Goal: Information Seeking & Learning: Compare options

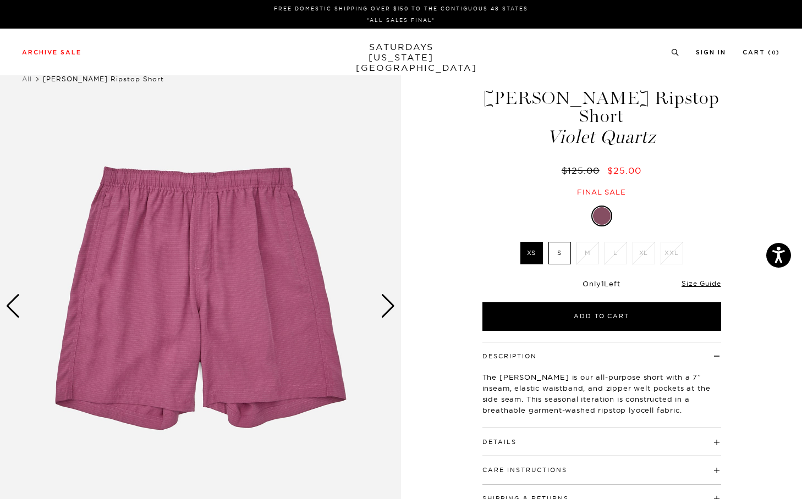
click at [244, 213] on img at bounding box center [200, 306] width 401 height 501
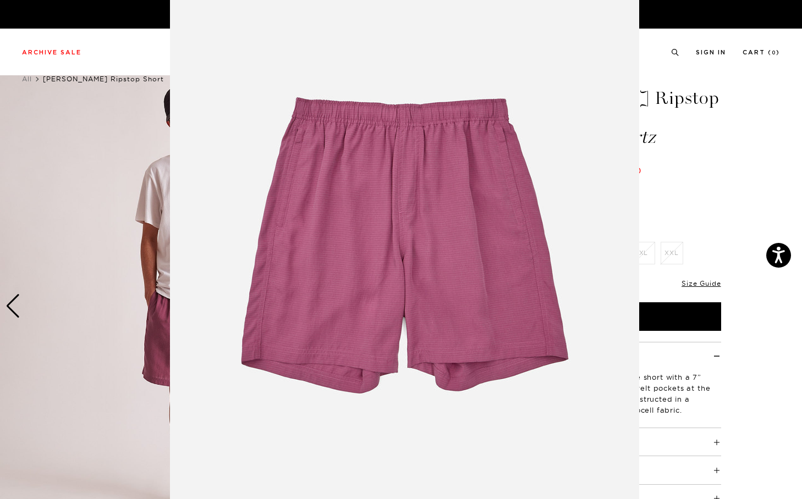
scroll to position [27, 0]
click at [330, 234] on img at bounding box center [404, 254] width 469 height 563
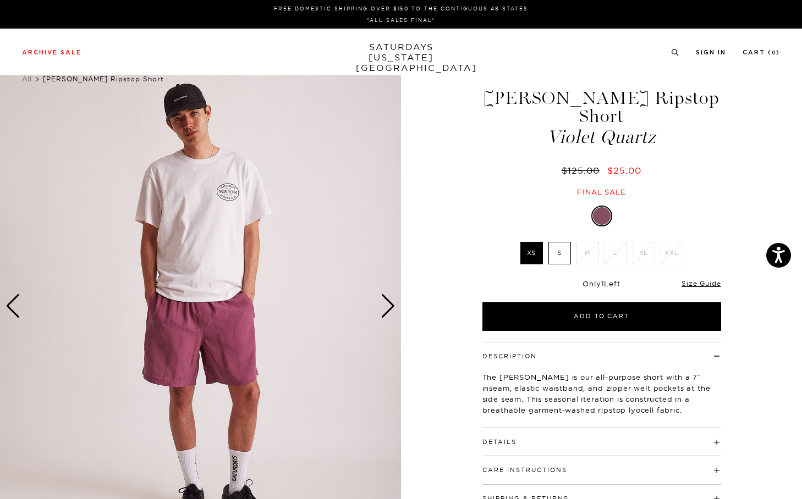
click at [385, 298] on div "Next slide" at bounding box center [388, 306] width 15 height 24
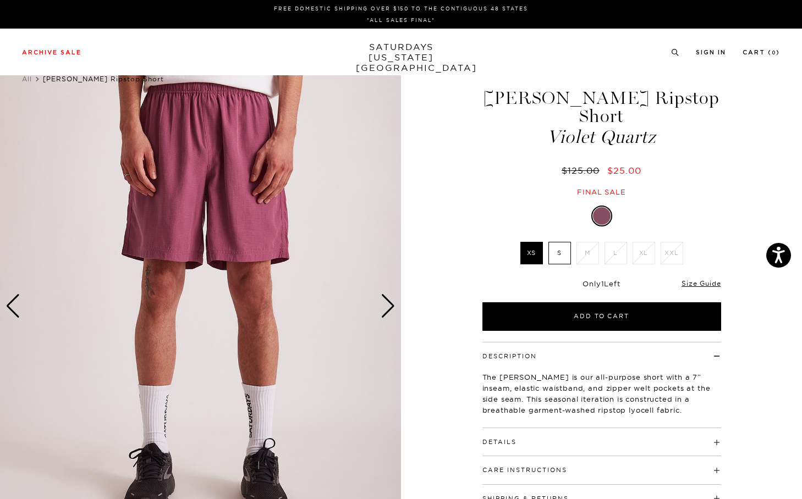
click at [561, 242] on label "S" at bounding box center [559, 253] width 23 height 23
click at [0, 0] on input "S" at bounding box center [0, 0] width 0 height 0
click at [712, 279] on link "Size Guide" at bounding box center [700, 283] width 39 height 8
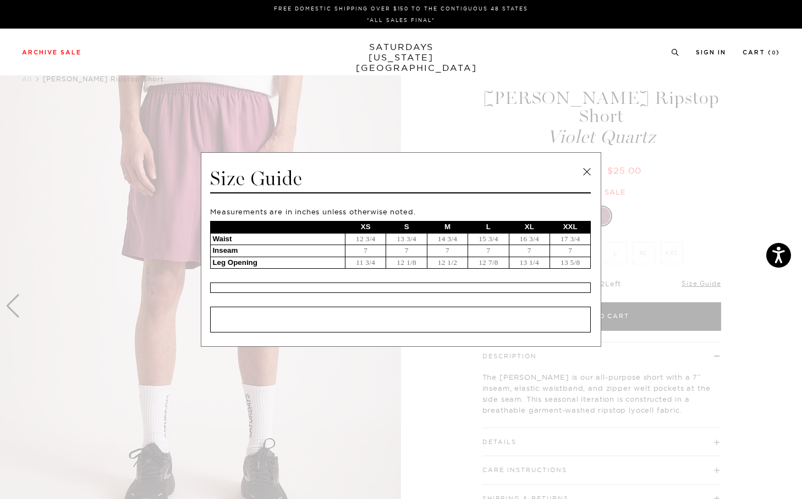
click at [588, 158] on div "Size Guide Measurements are in inches unless otherwise noted. XS S M L XL XXL W…" at bounding box center [401, 249] width 400 height 195
click at [588, 170] on link at bounding box center [587, 172] width 16 height 16
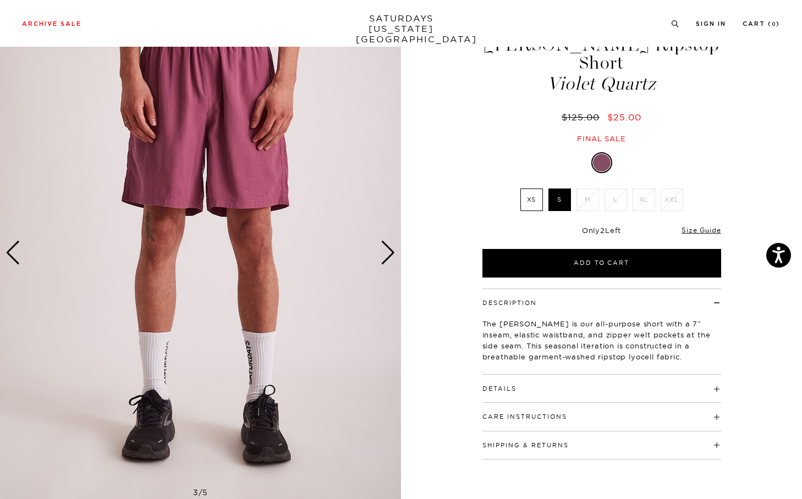
scroll to position [75, 0]
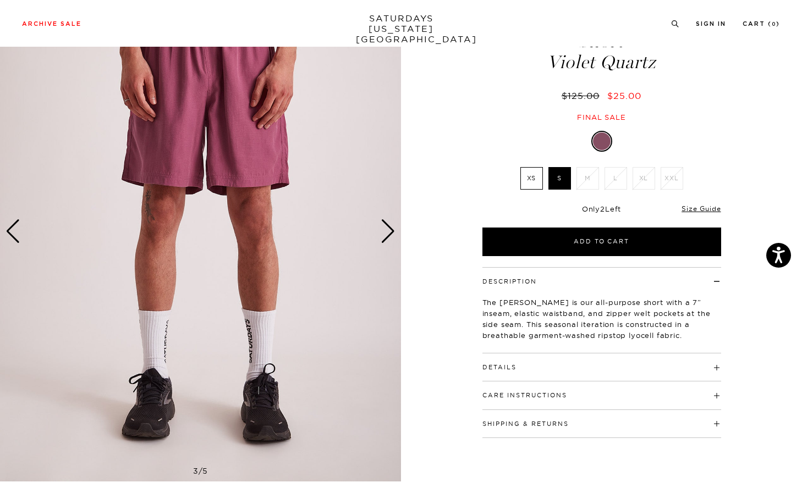
click at [517, 354] on h4 "Details" at bounding box center [601, 363] width 239 height 18
click at [516, 354] on h4 "Details" at bounding box center [601, 363] width 239 height 18
click at [382, 231] on div "Next slide" at bounding box center [388, 231] width 15 height 24
click at [388, 234] on div "Next slide" at bounding box center [388, 231] width 15 height 24
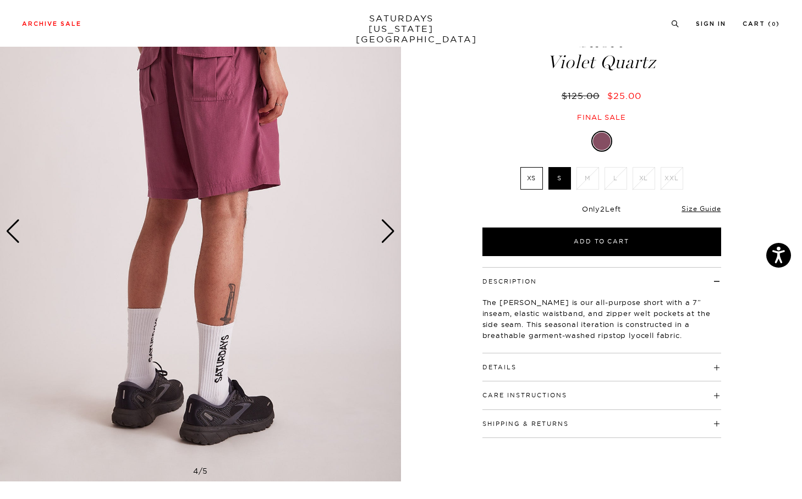
click at [386, 231] on div "Next slide" at bounding box center [388, 231] width 15 height 24
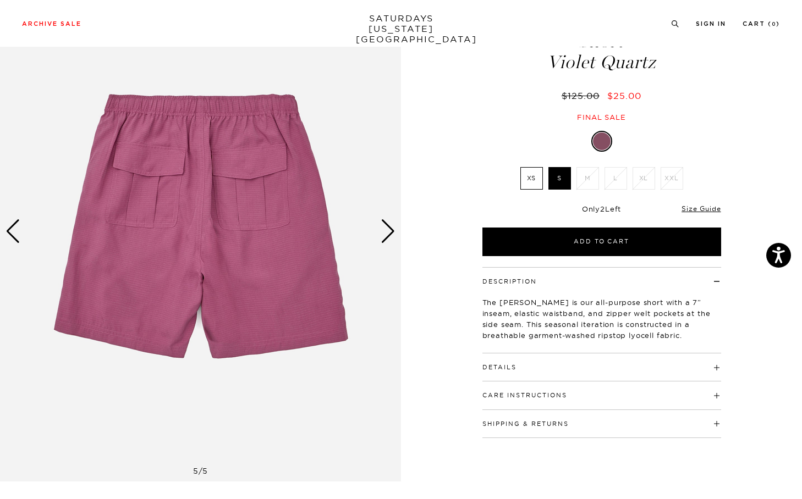
click at [386, 231] on div "Next slide" at bounding box center [388, 231] width 15 height 24
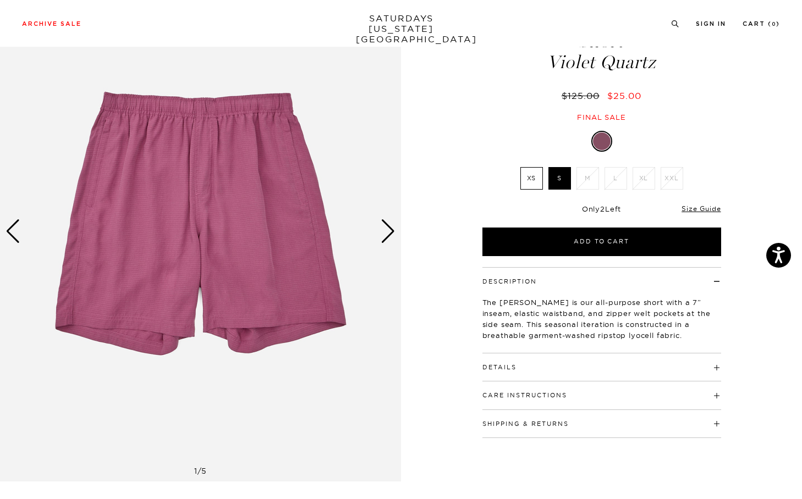
click at [386, 231] on div "Next slide" at bounding box center [388, 231] width 15 height 24
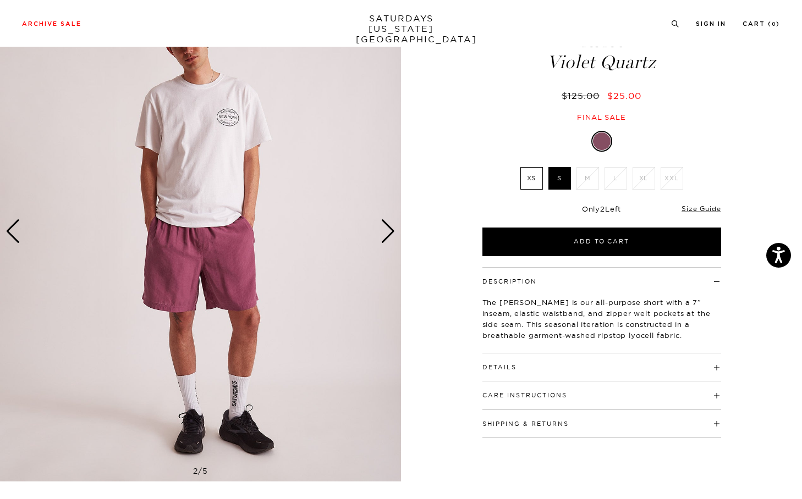
click at [386, 231] on div "Next slide" at bounding box center [388, 231] width 15 height 24
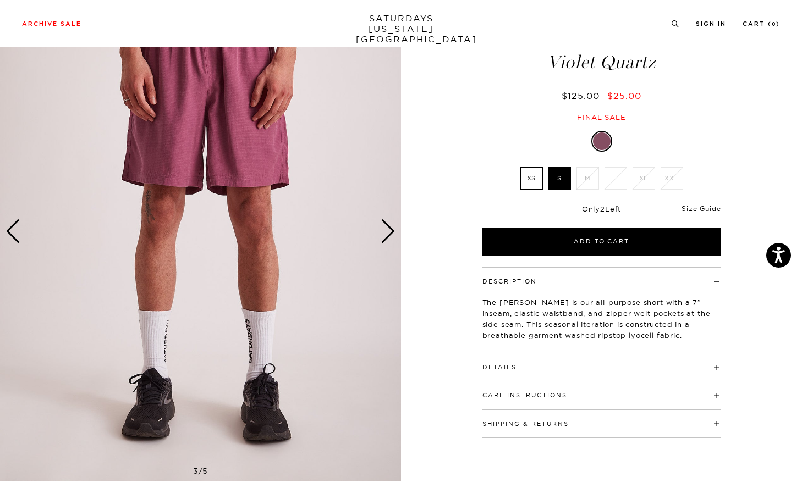
click at [384, 236] on div "Next slide" at bounding box center [388, 231] width 15 height 24
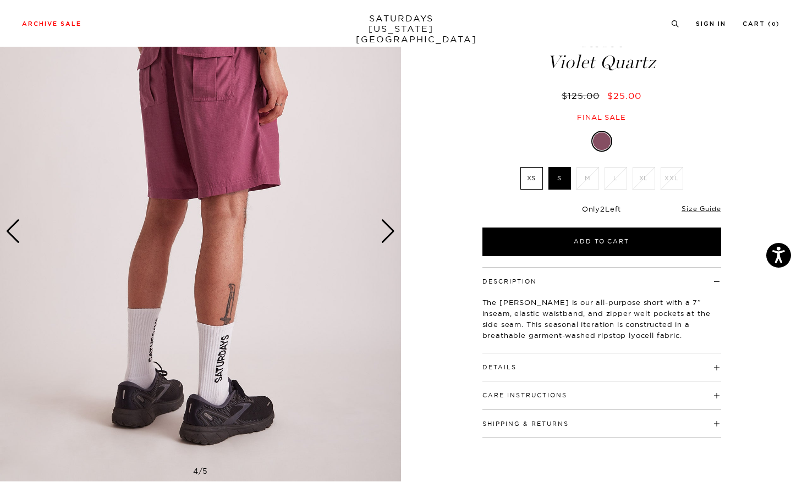
click at [384, 236] on div "Next slide" at bounding box center [388, 231] width 15 height 24
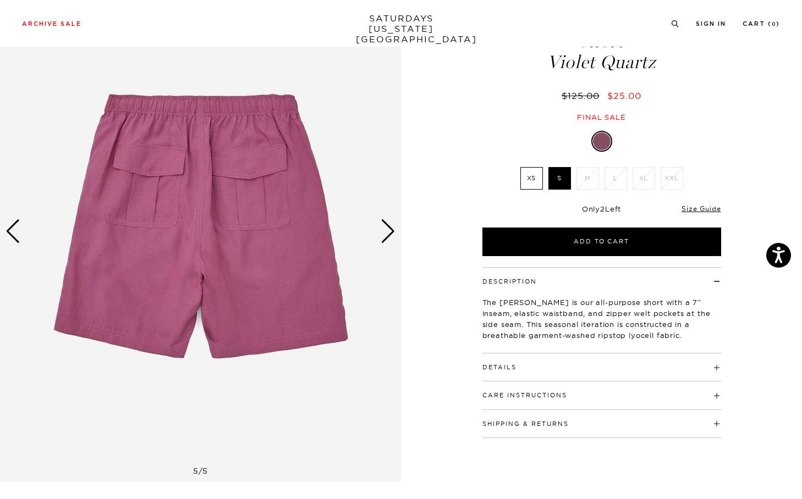
click at [384, 236] on div "Next slide" at bounding box center [388, 231] width 15 height 24
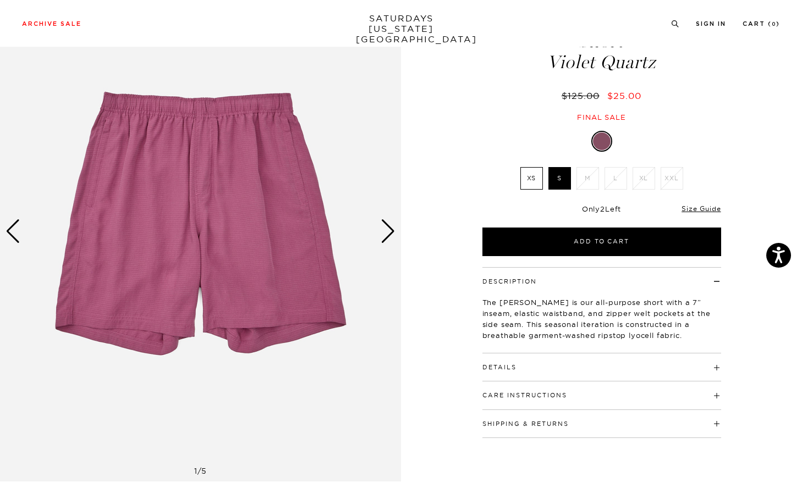
click at [384, 236] on div "Next slide" at bounding box center [388, 231] width 15 height 24
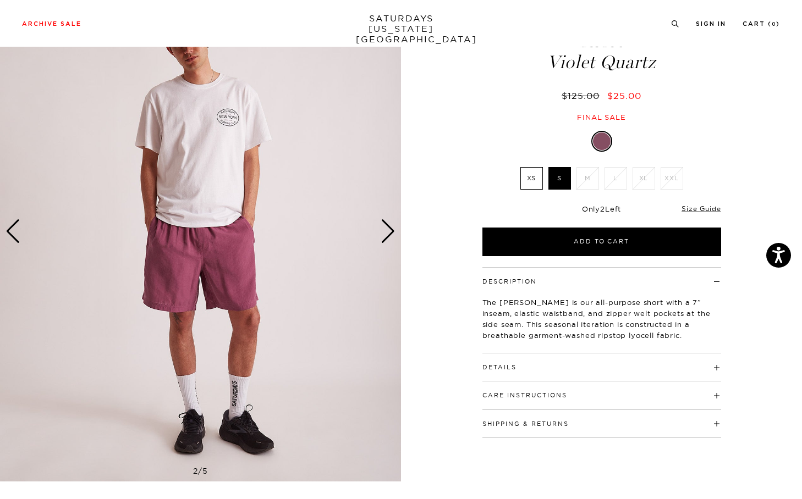
click at [384, 236] on div "Next slide" at bounding box center [388, 231] width 15 height 24
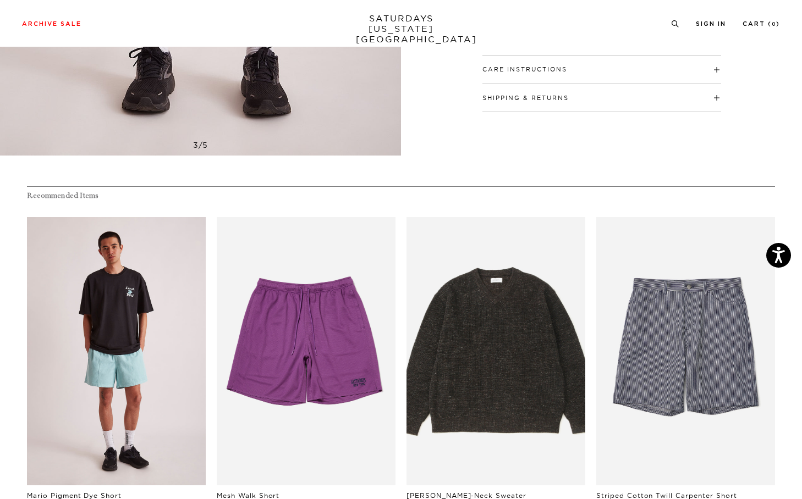
scroll to position [437, 0]
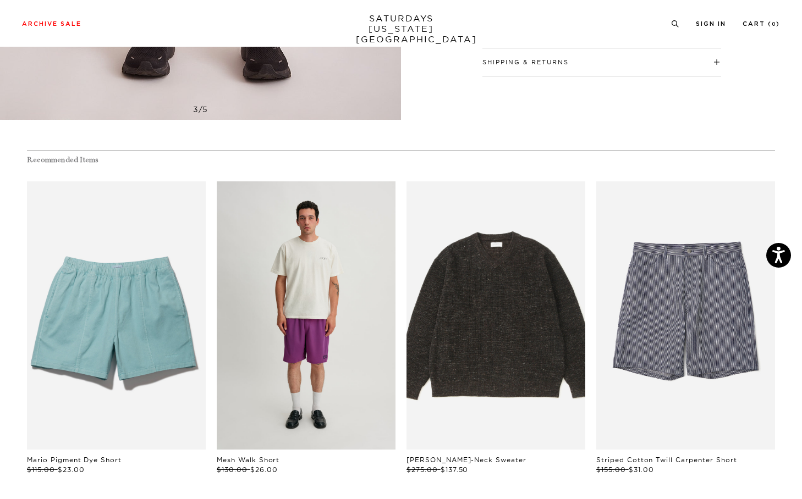
click at [334, 373] on link "files/L74_924_02113812-732e-4915-998d-d73ecb21e59c.jpg" at bounding box center [306, 315] width 179 height 268
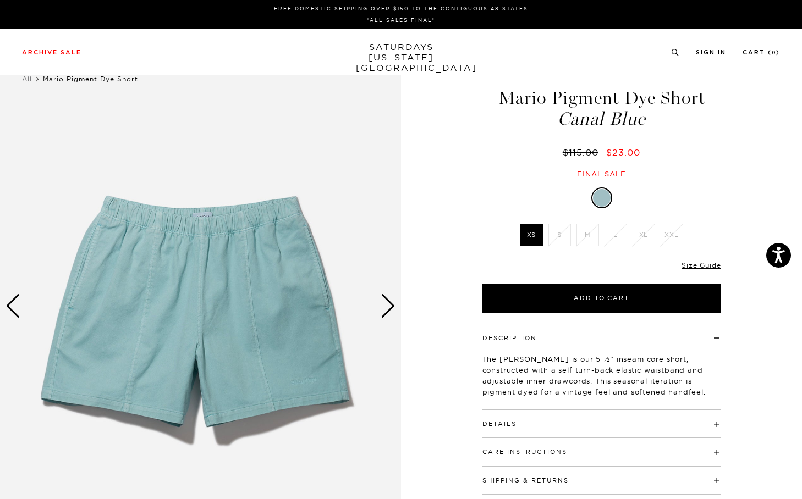
click at [383, 312] on div "Next slide" at bounding box center [388, 306] width 15 height 24
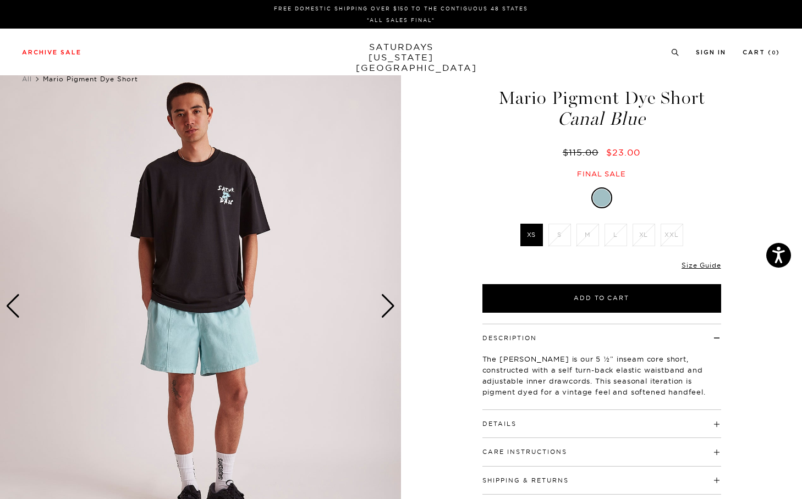
click at [383, 312] on div "Next slide" at bounding box center [388, 306] width 15 height 24
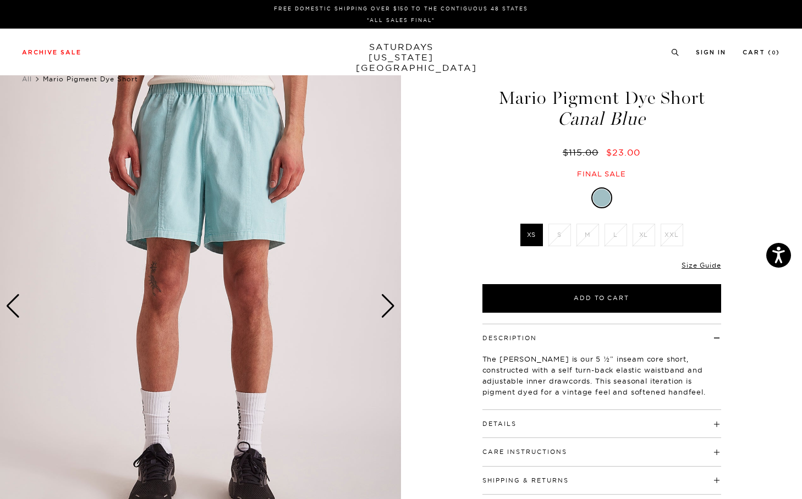
click at [383, 312] on div "Next slide" at bounding box center [388, 306] width 15 height 24
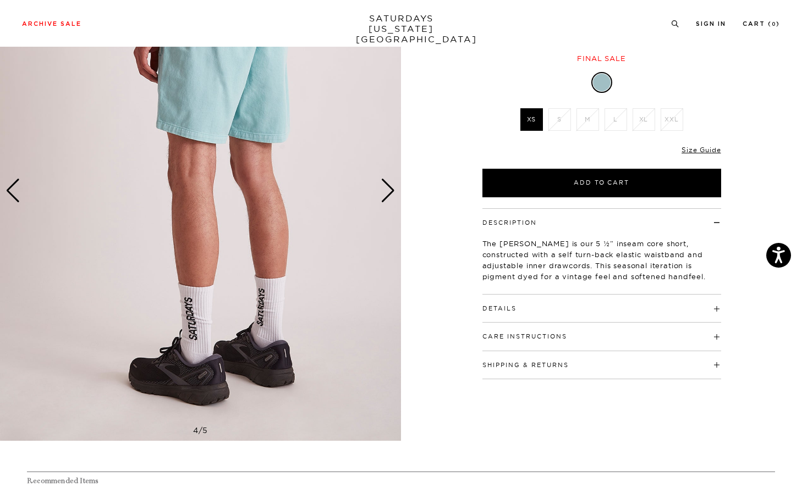
scroll to position [114, 0]
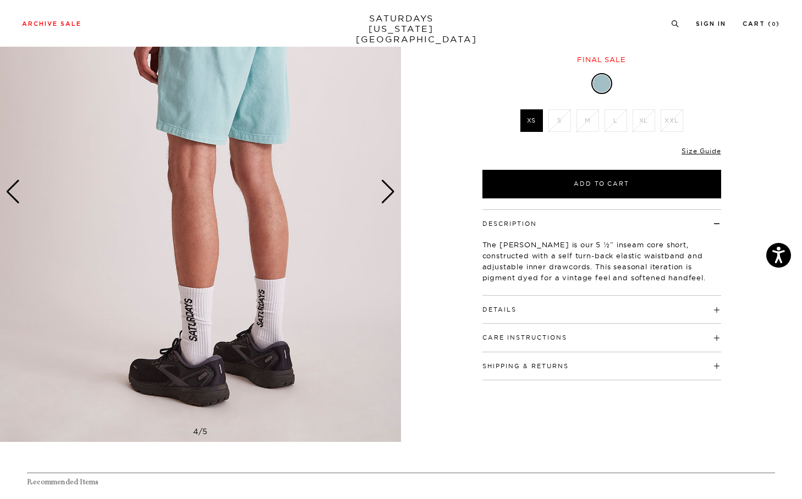
click at [542, 304] on h4 "Details" at bounding box center [601, 305] width 239 height 18
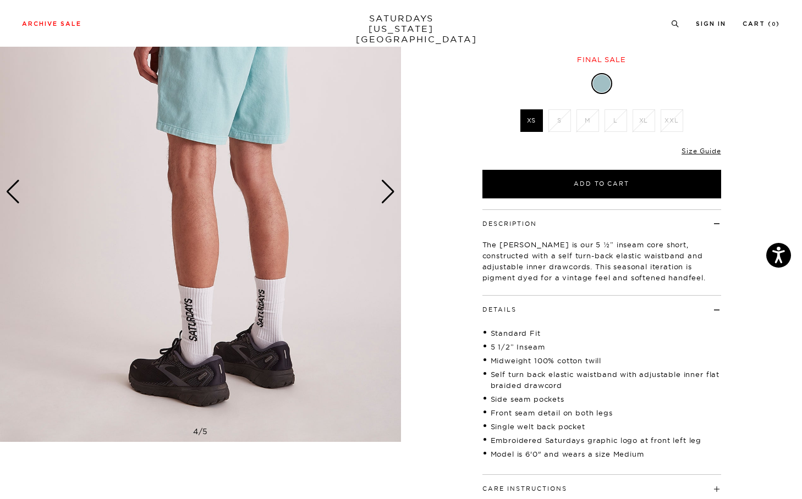
click at [541, 305] on h4 "Details" at bounding box center [601, 305] width 239 height 18
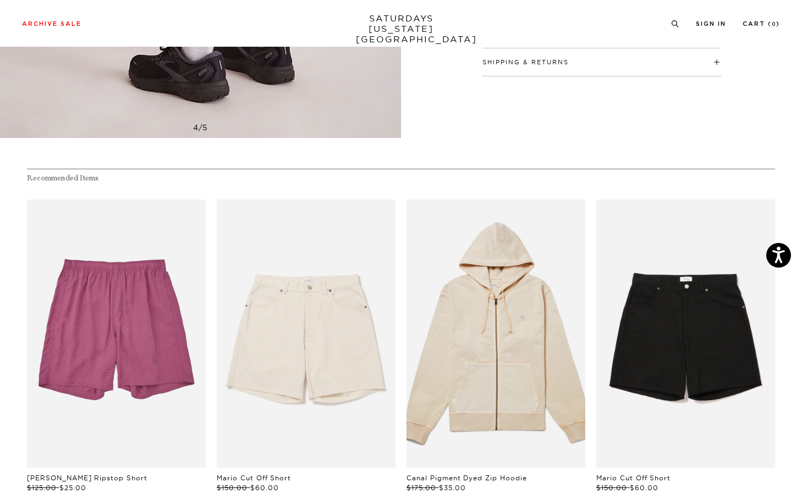
scroll to position [508, 0]
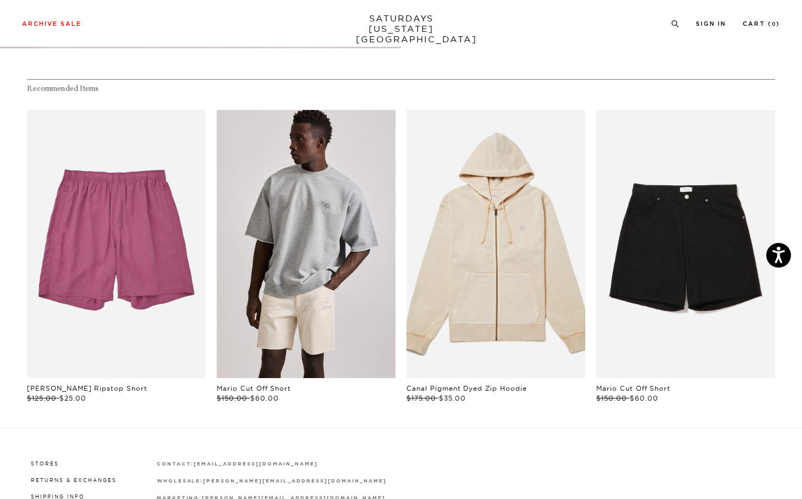
click at [336, 245] on link "files/250308_saturdaysnyc8172.jpg" at bounding box center [306, 244] width 179 height 268
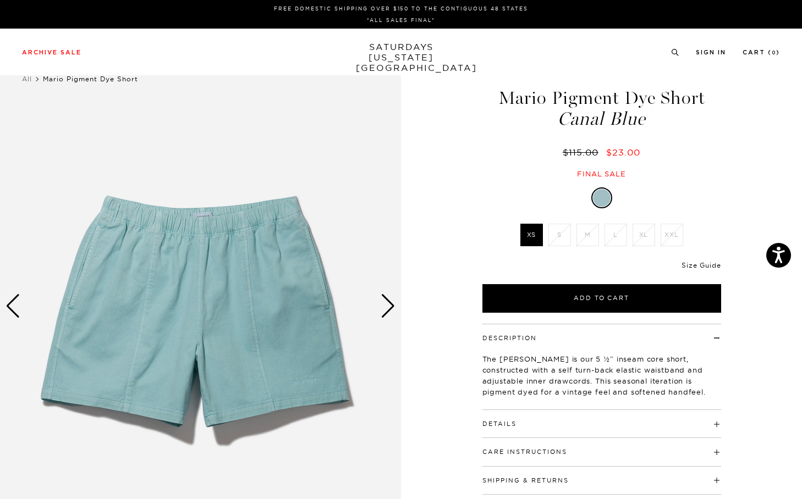
click at [709, 266] on link "Size Guide" at bounding box center [700, 265] width 39 height 8
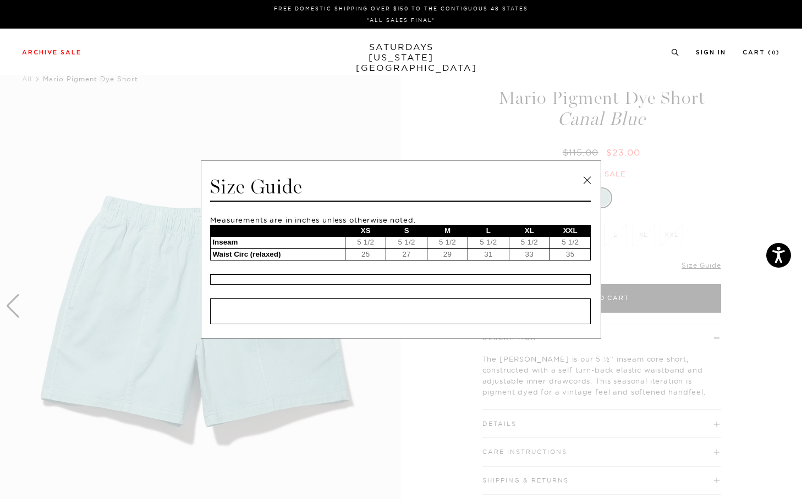
click at [594, 175] on link at bounding box center [587, 180] width 16 height 16
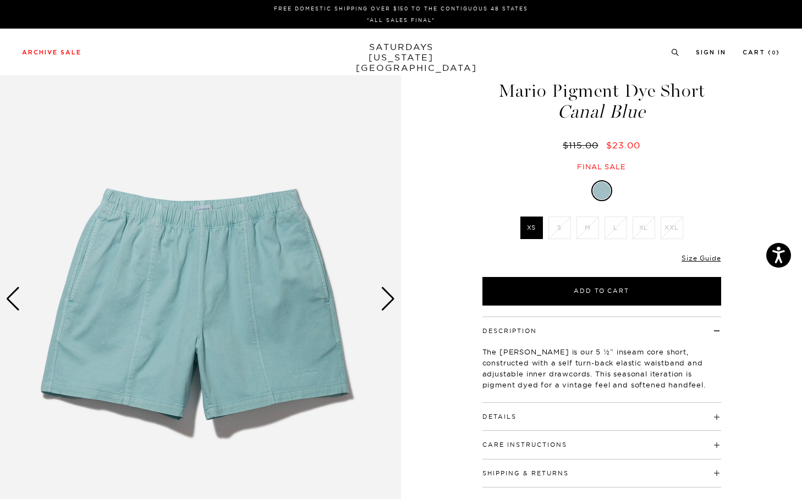
scroll to position [8, 0]
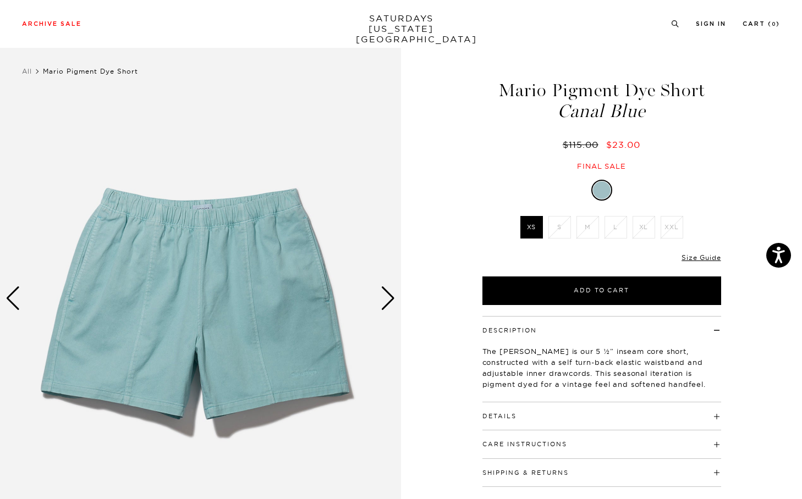
click at [700, 251] on div "Only 0 Left Size Guide" at bounding box center [601, 262] width 239 height 30
click at [700, 258] on link "Size Guide" at bounding box center [700, 258] width 39 height 8
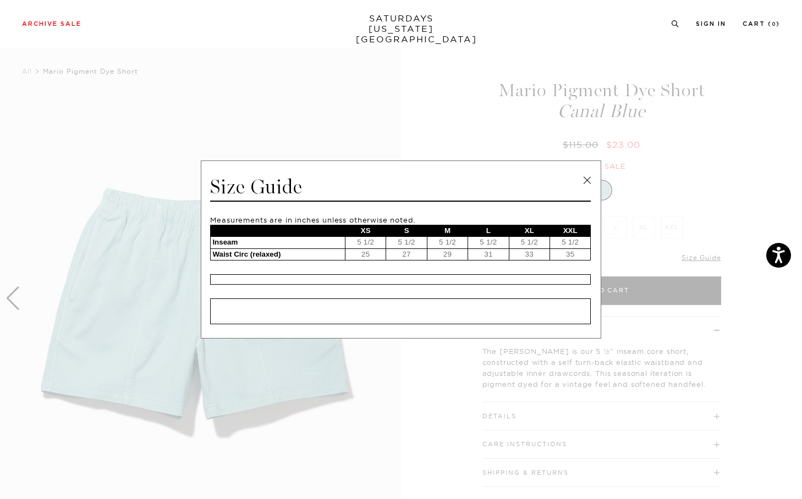
click at [579, 180] on link at bounding box center [587, 180] width 16 height 16
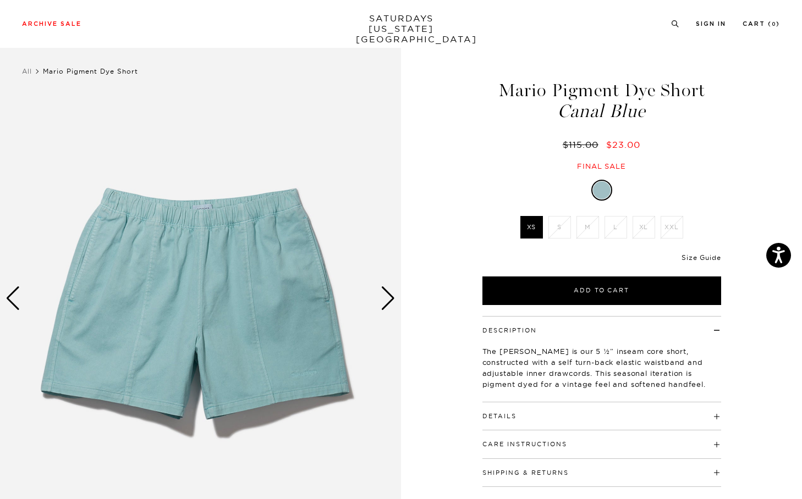
click at [693, 257] on link "Size Guide" at bounding box center [700, 258] width 39 height 8
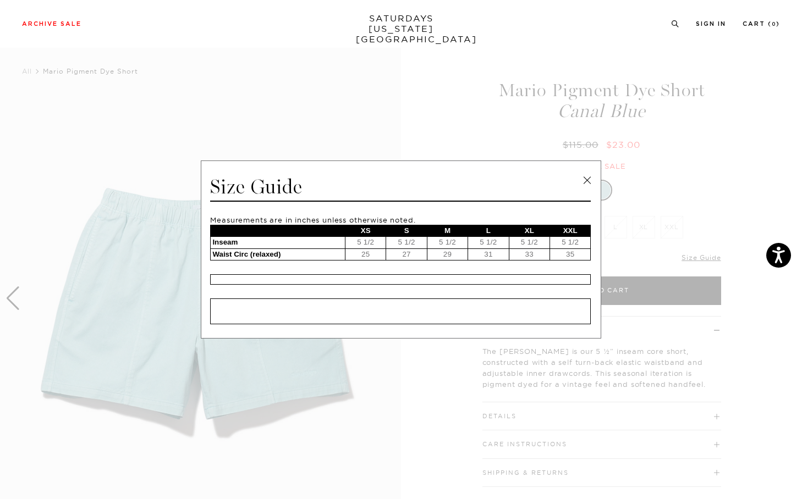
click at [590, 180] on link at bounding box center [587, 180] width 16 height 16
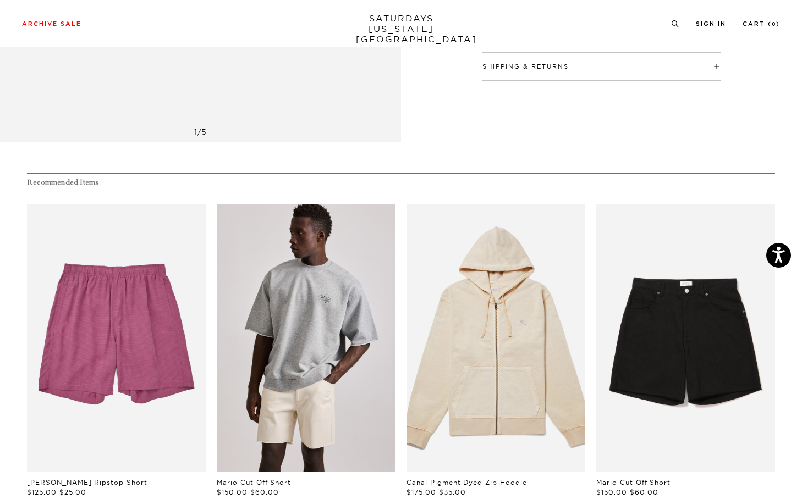
scroll to position [0, 0]
